Goal: Task Accomplishment & Management: Use online tool/utility

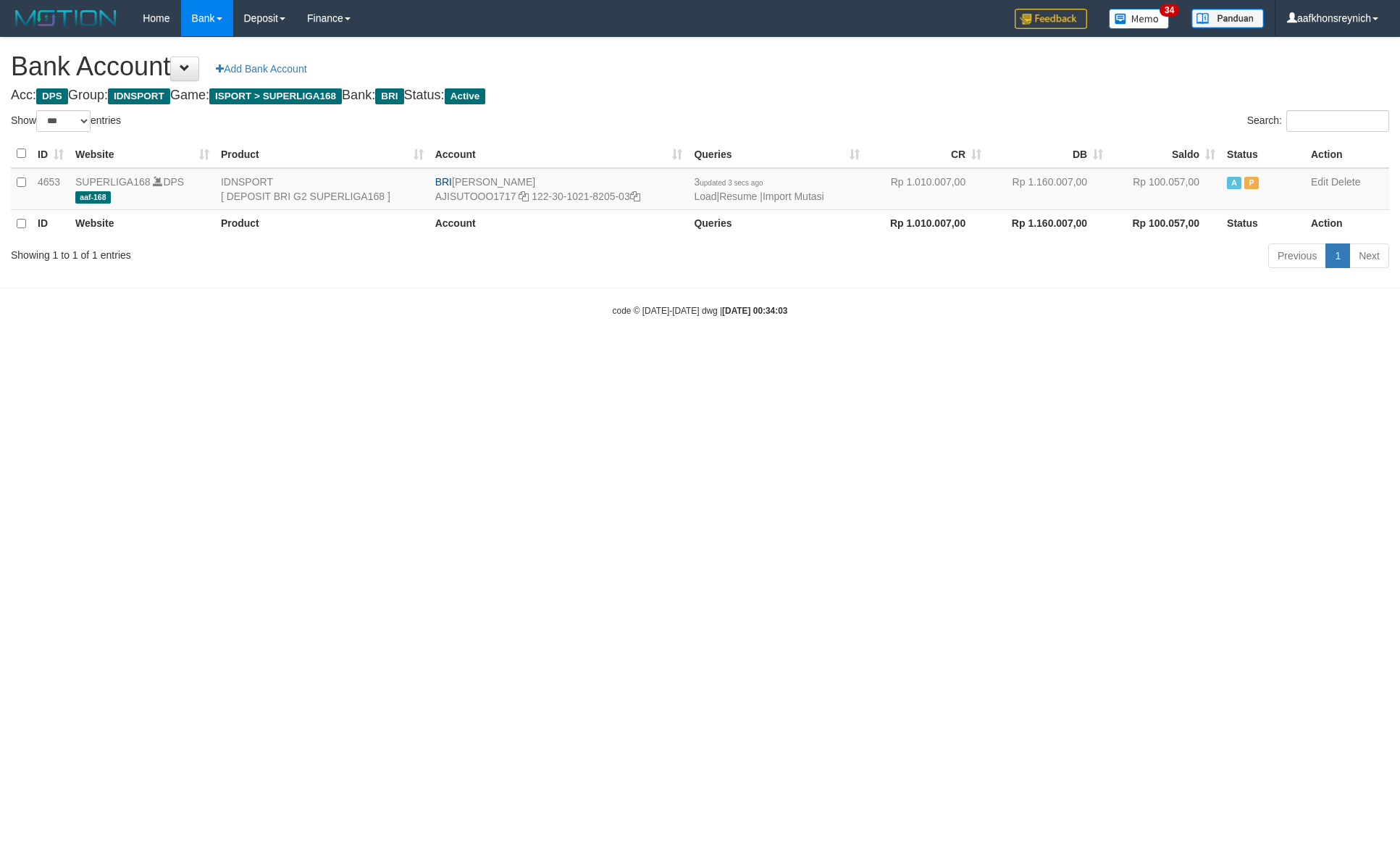
select select "***"
click at [795, 200] on link "Import Mutasi" at bounding box center [793, 196] width 62 height 12
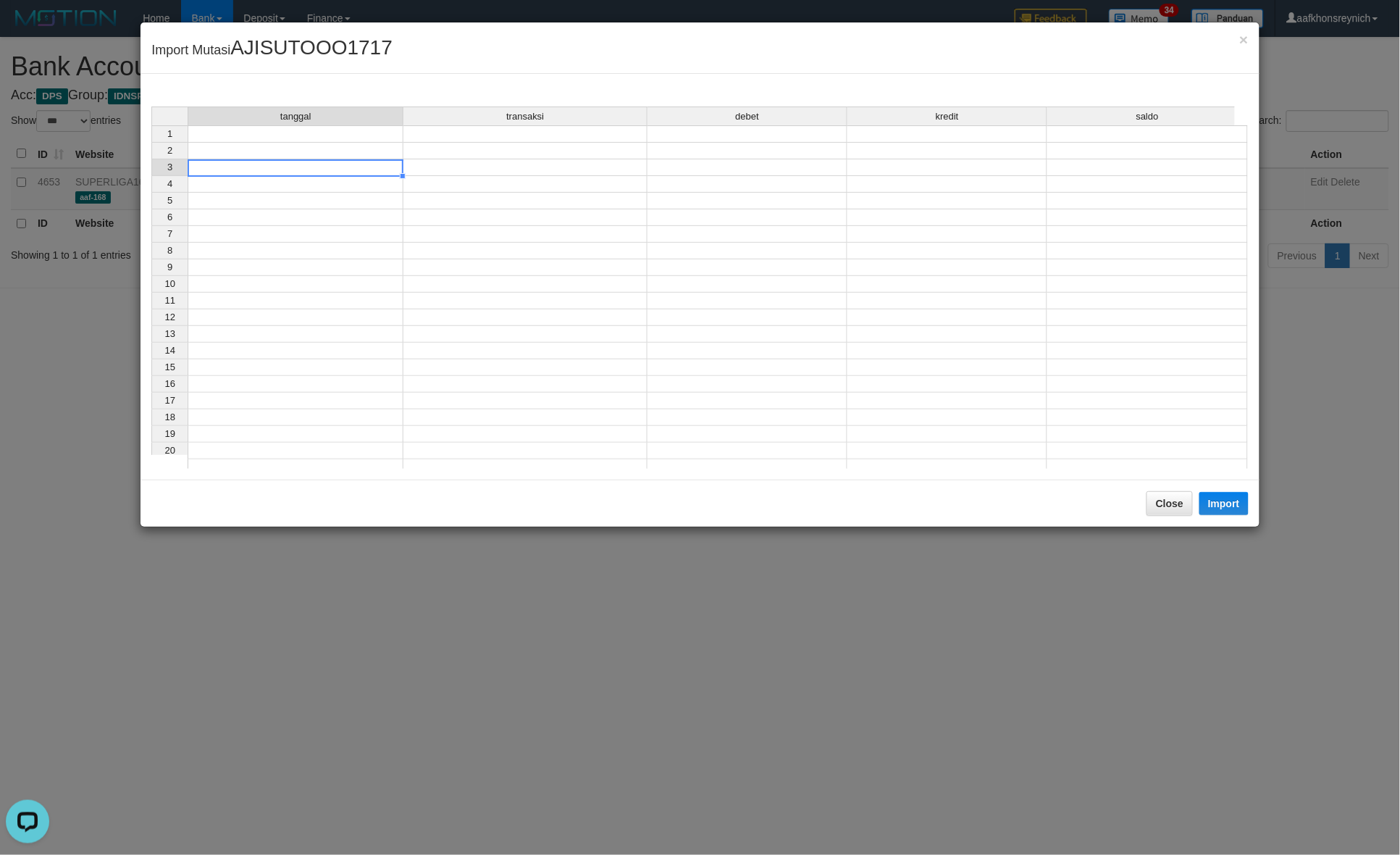
click at [375, 165] on td at bounding box center [296, 167] width 216 height 17
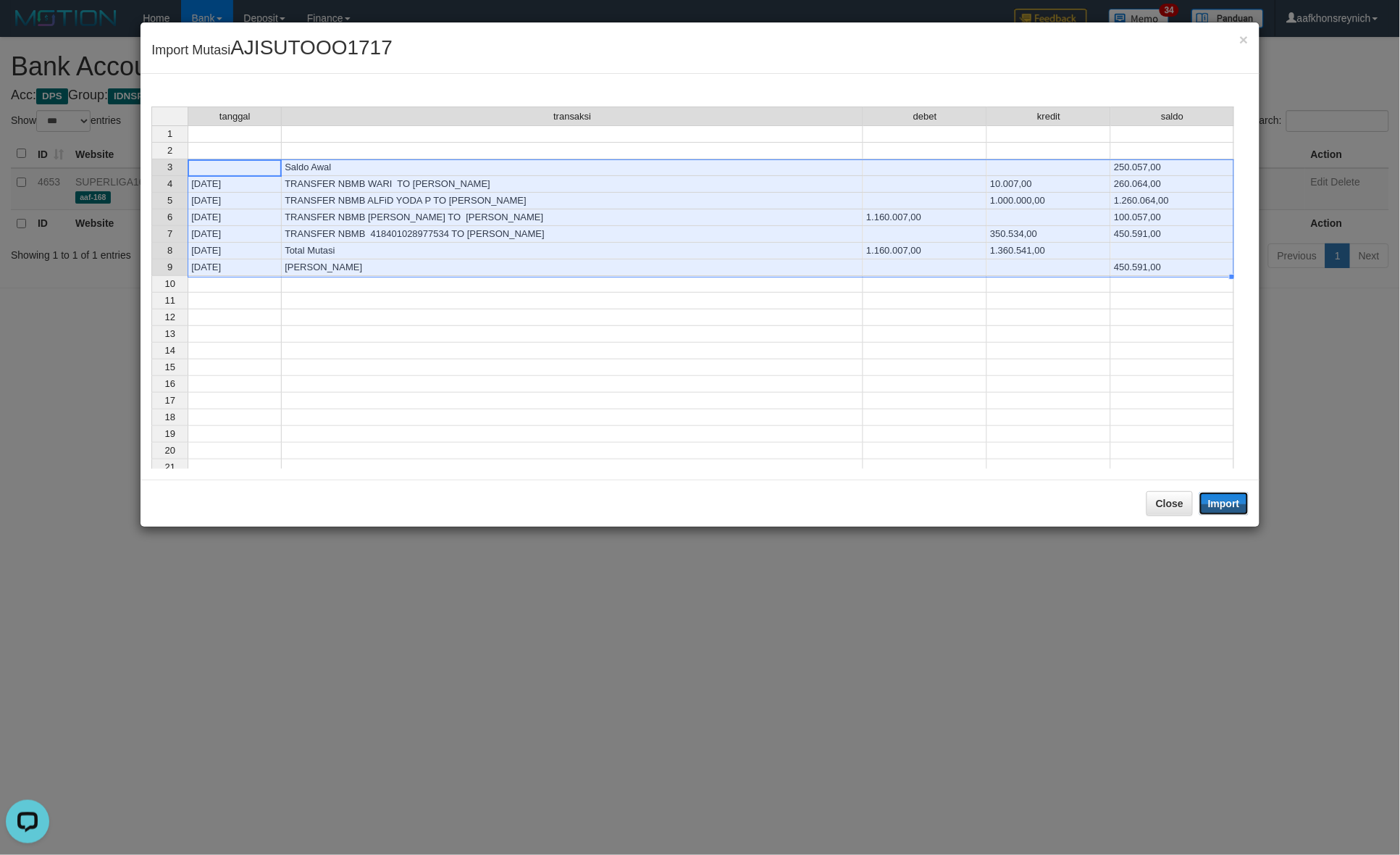
click at [1220, 509] on button "Import" at bounding box center [1224, 503] width 49 height 23
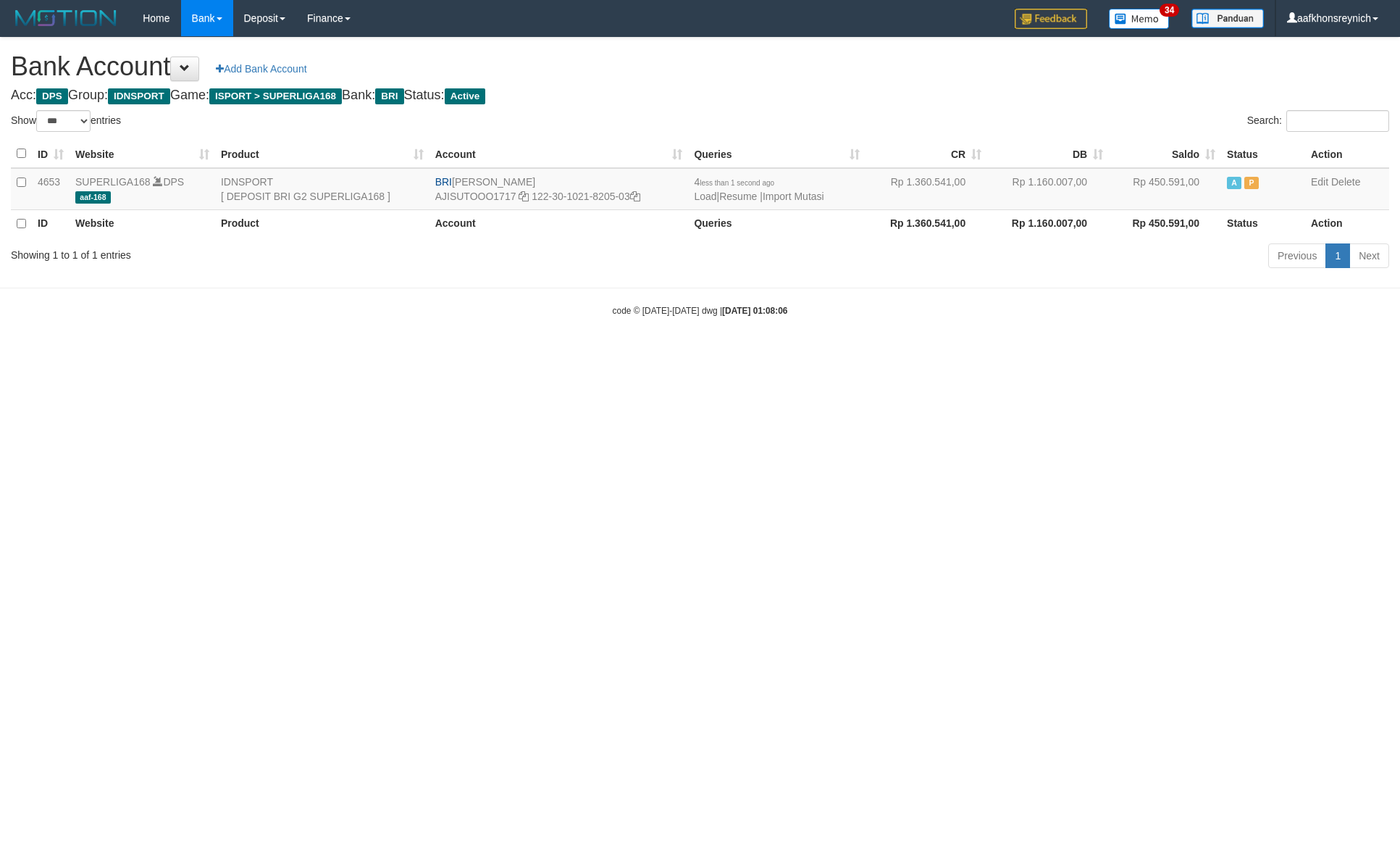
select select "***"
click at [1157, 353] on html "Toggle navigation Home Bank Account List Load By Website Group [ISPORT] SUPERLI…" at bounding box center [700, 176] width 1400 height 353
drag, startPoint x: 494, startPoint y: 177, endPoint x: 590, endPoint y: 165, distance: 96.7
click at [590, 165] on table "ID Website Product Account Queries CR DB Saldo Status Action 4653 SUPERLIGA168 …" at bounding box center [700, 189] width 1378 height 98
drag, startPoint x: 549, startPoint y: 183, endPoint x: 504, endPoint y: 183, distance: 45.0
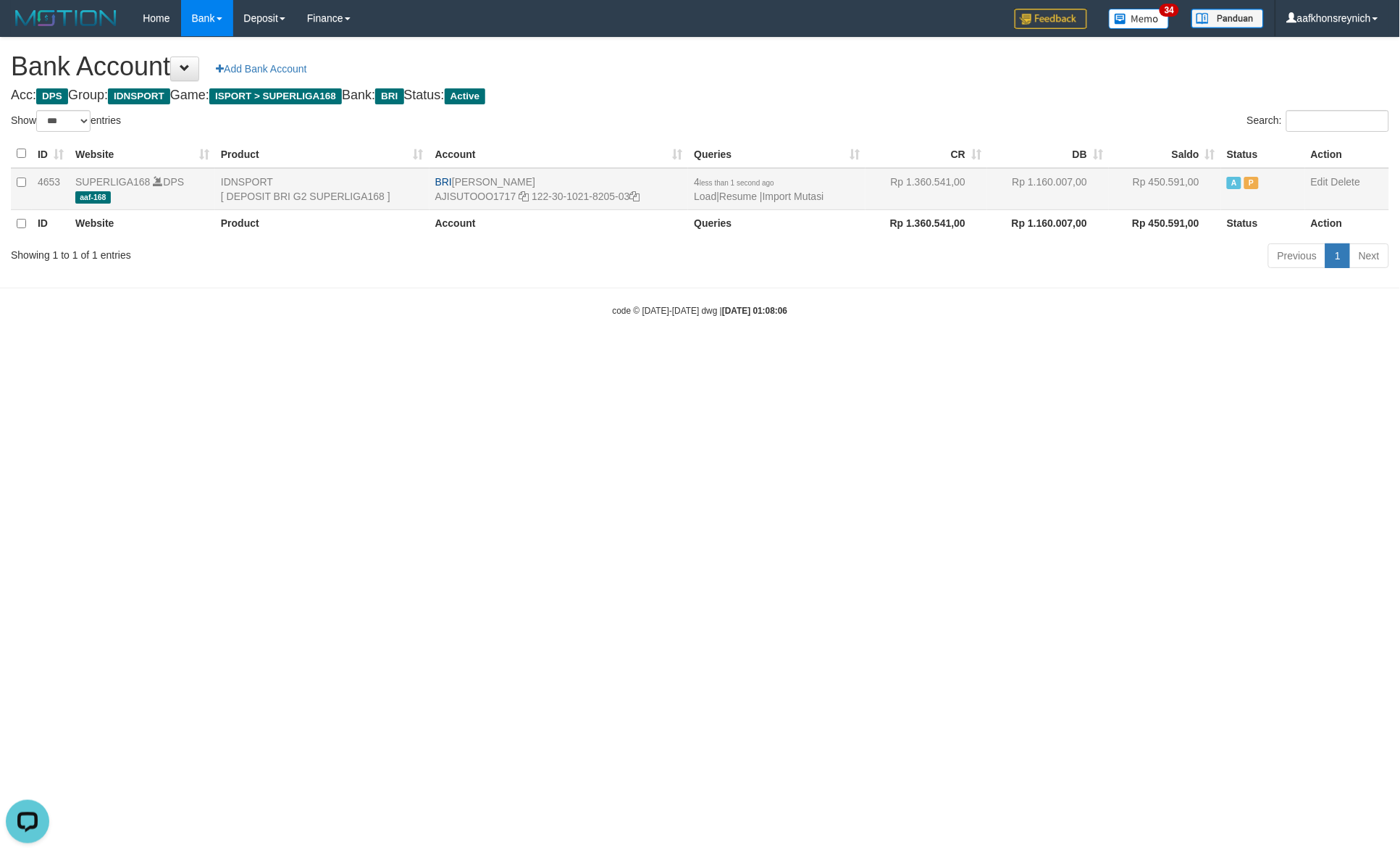
click at [548, 183] on td "BRI SUTO AJI RAMADHAN AJISUTOOO1717 122-30-1021-8205-03" at bounding box center [559, 189] width 260 height 42
drag, startPoint x: 483, startPoint y: 176, endPoint x: 623, endPoint y: 180, distance: 140.1
click at [566, 169] on td "BRI SUTO AJI RAMADHAN AJISUTOOO1717 122-30-1021-8205-03" at bounding box center [559, 189] width 260 height 42
copy td "[PERSON_NAME]"
drag, startPoint x: 639, startPoint y: 200, endPoint x: 651, endPoint y: 200, distance: 12.0
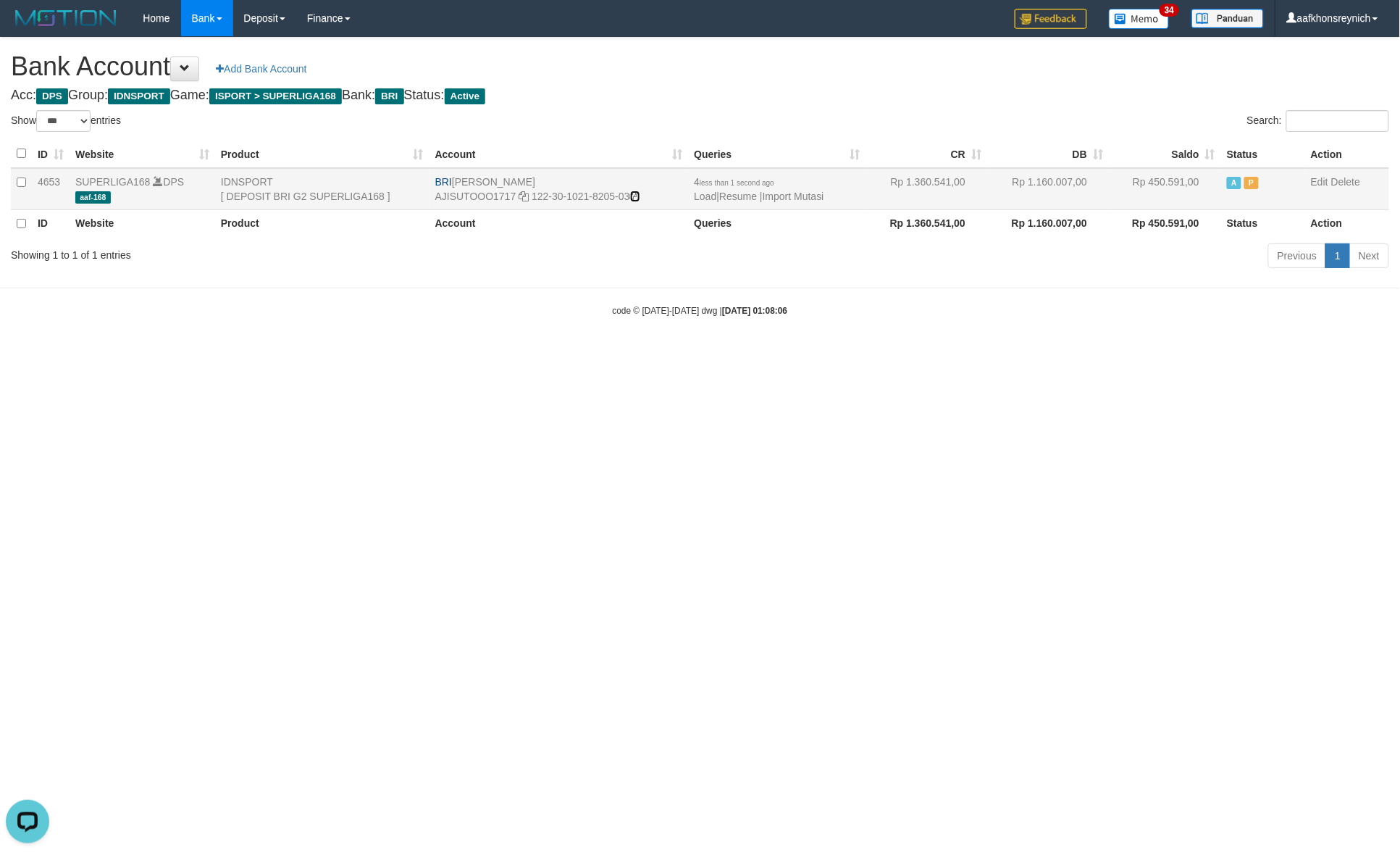
click at [639, 200] on icon at bounding box center [634, 196] width 10 height 10
copy td "[PERSON_NAME]"
click at [819, 193] on link "Import Mutasi" at bounding box center [793, 196] width 62 height 12
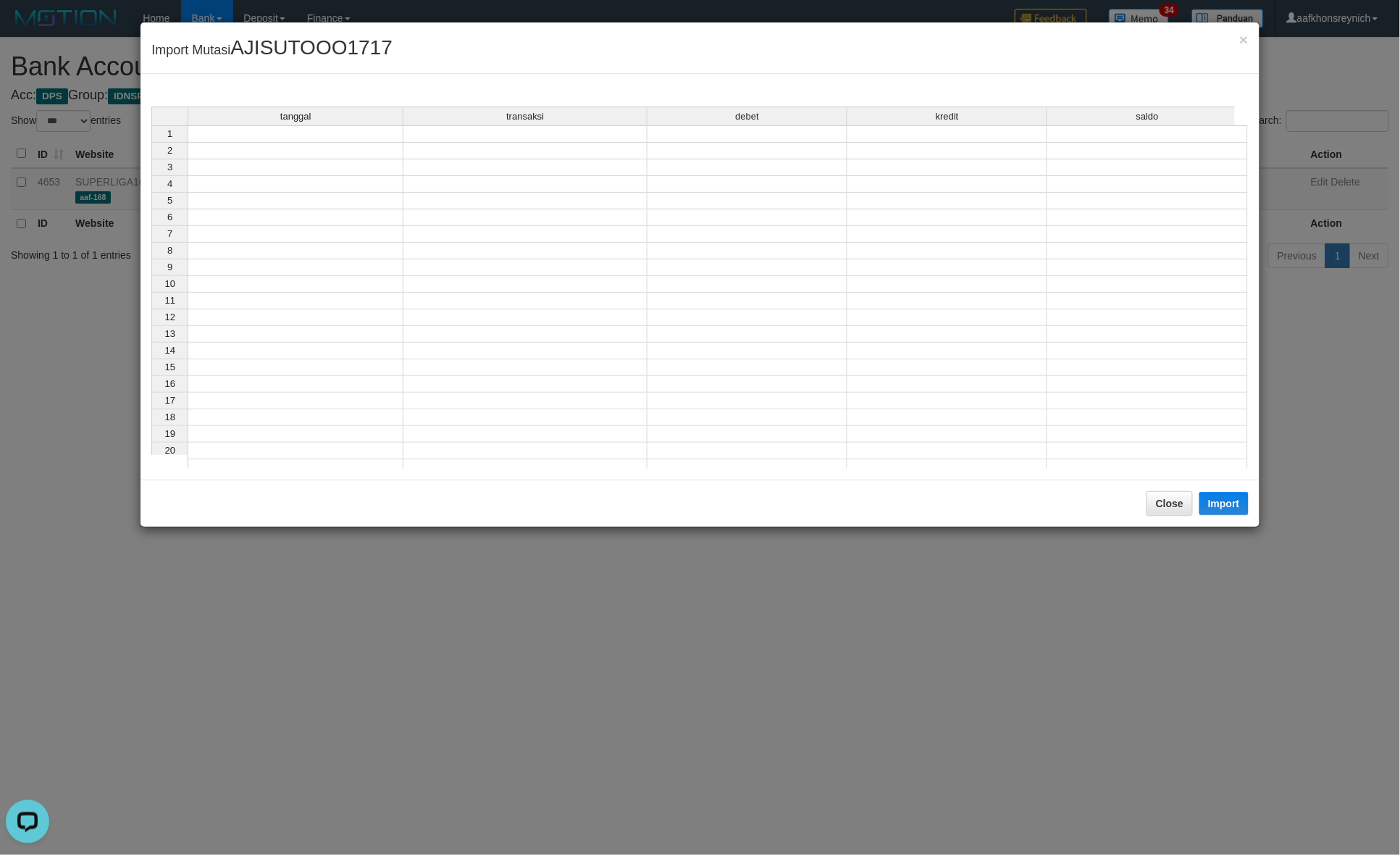
drag, startPoint x: 389, startPoint y: 135, endPoint x: 396, endPoint y: 138, distance: 7.6
click at [390, 135] on td at bounding box center [296, 133] width 216 height 17
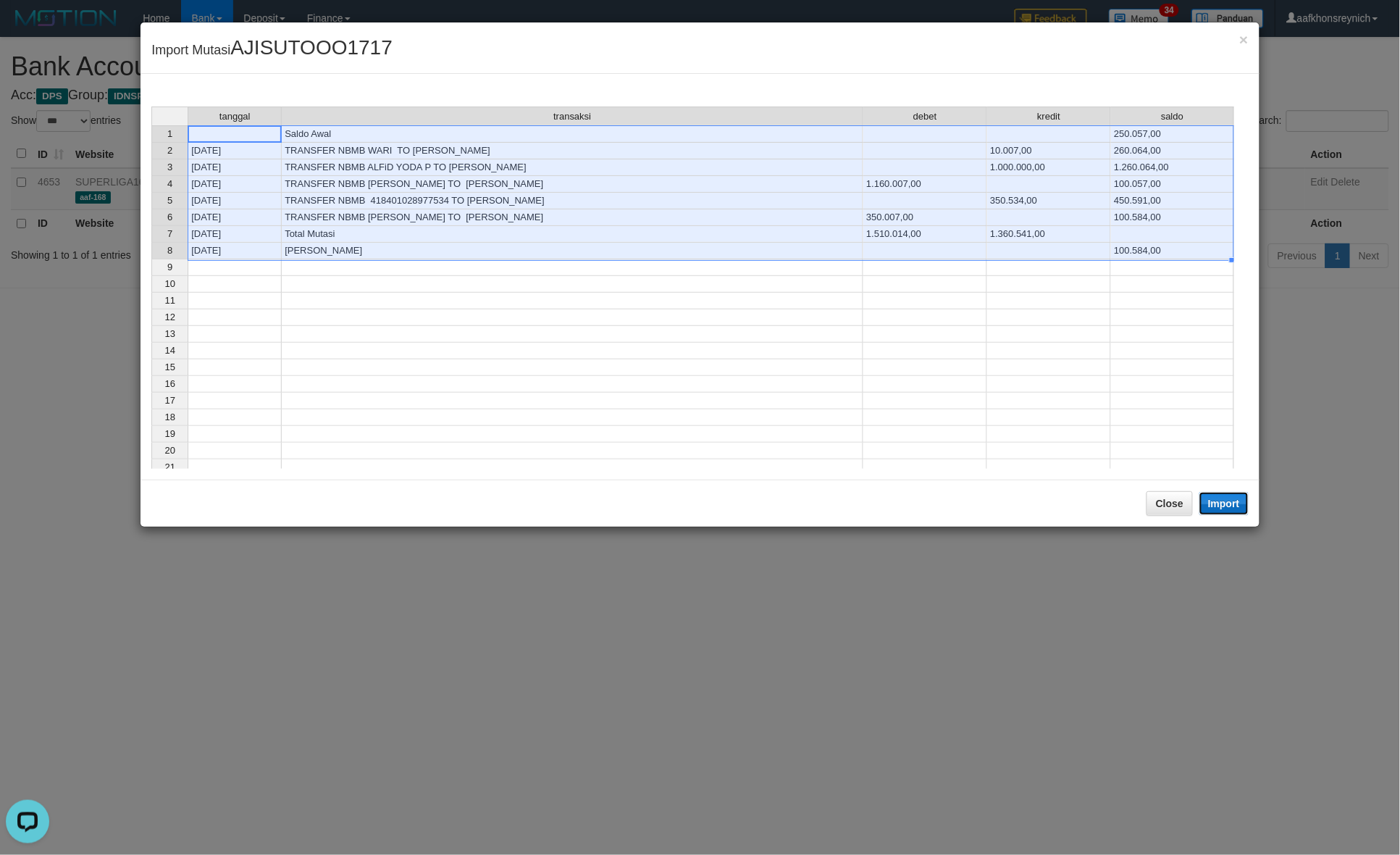
drag, startPoint x: 1227, startPoint y: 505, endPoint x: 1399, endPoint y: 500, distance: 172.1
click at [1226, 505] on button "Import" at bounding box center [1224, 503] width 49 height 23
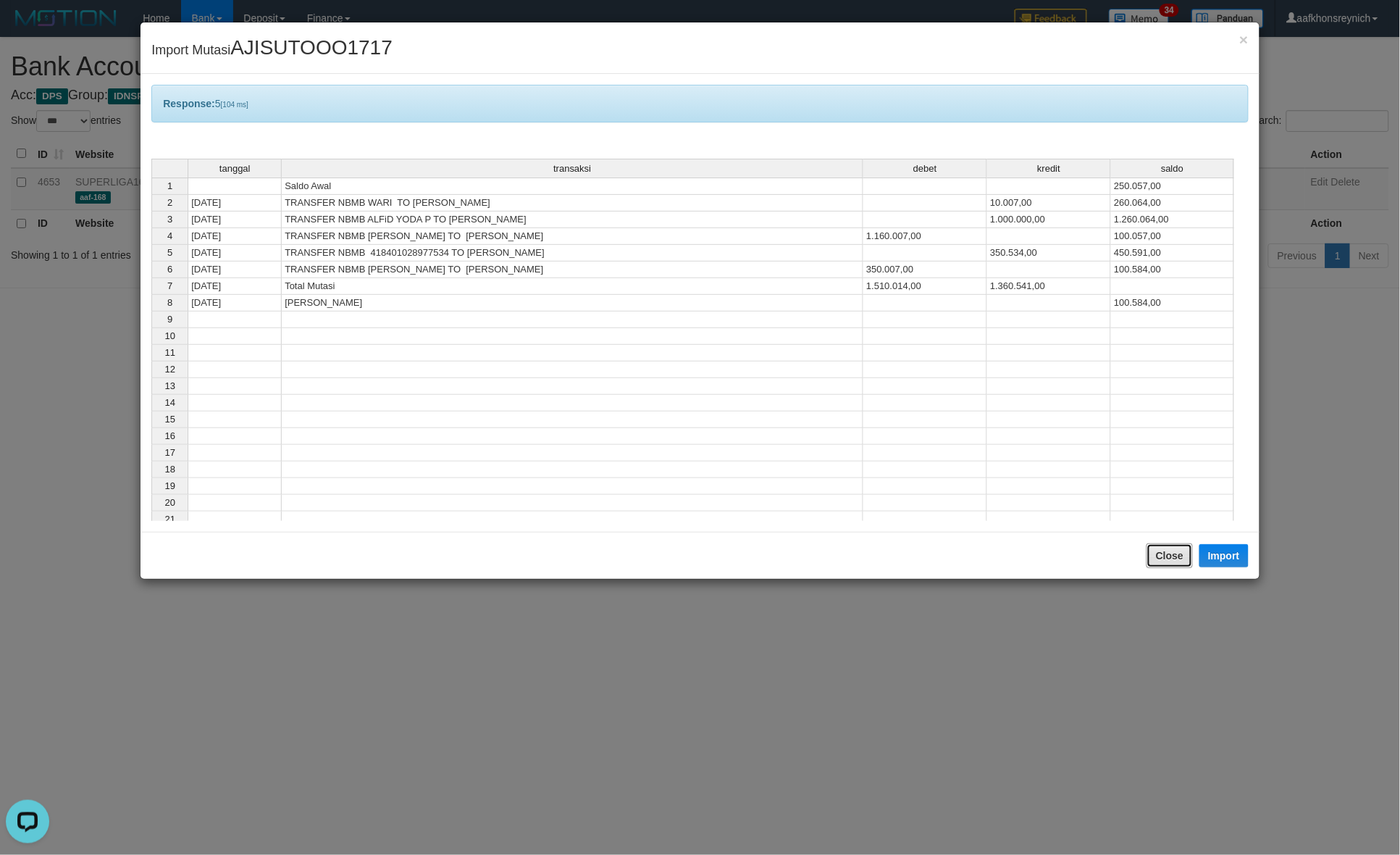
click at [1177, 556] on button "Close" at bounding box center [1170, 555] width 47 height 24
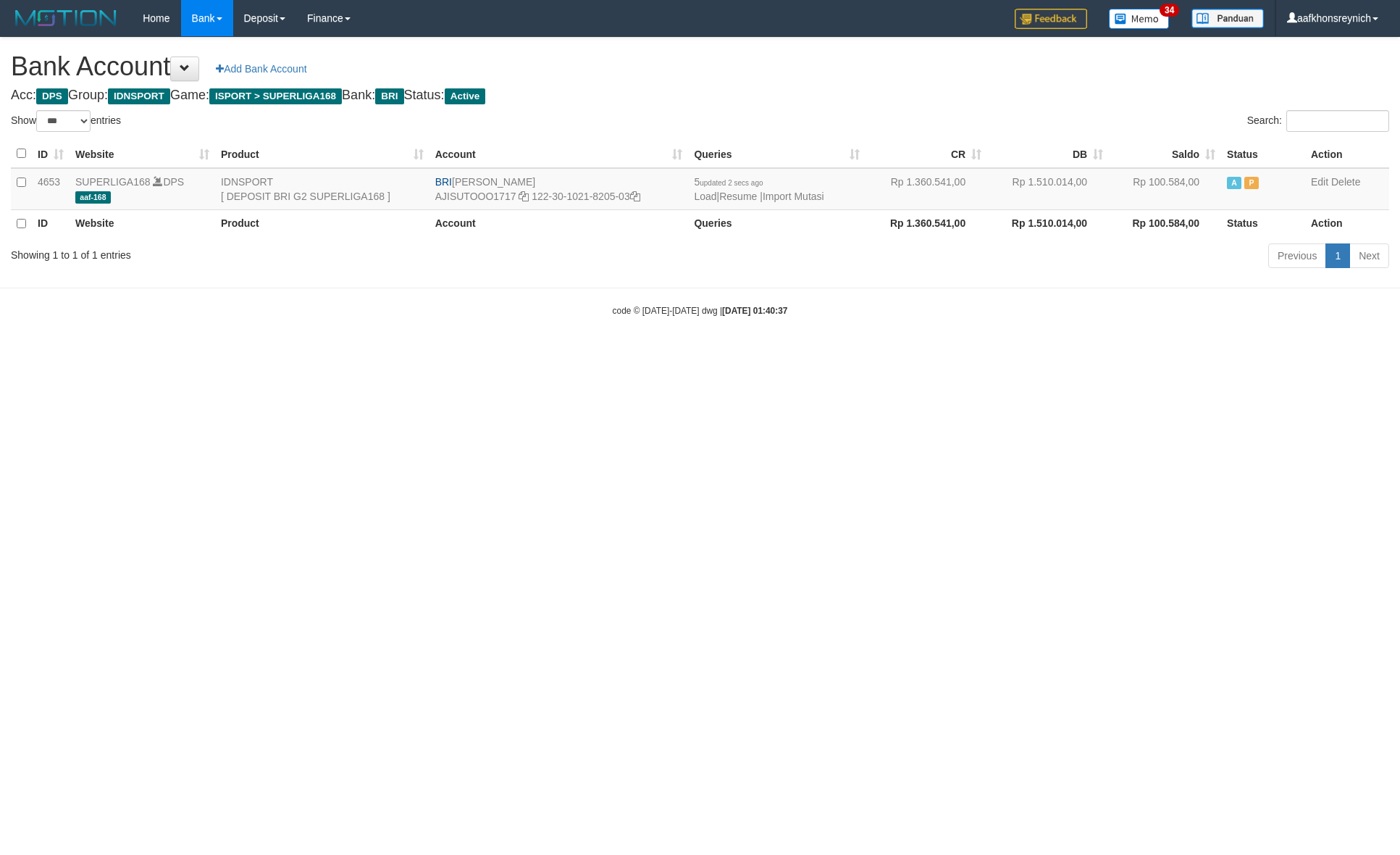
select select "***"
